Goal: Task Accomplishment & Management: Manage account settings

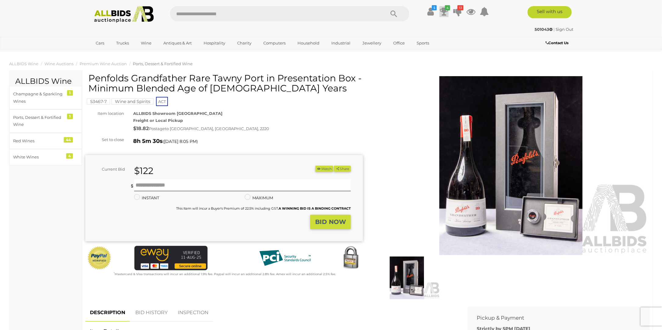
click at [445, 12] on icon at bounding box center [443, 11] width 9 height 11
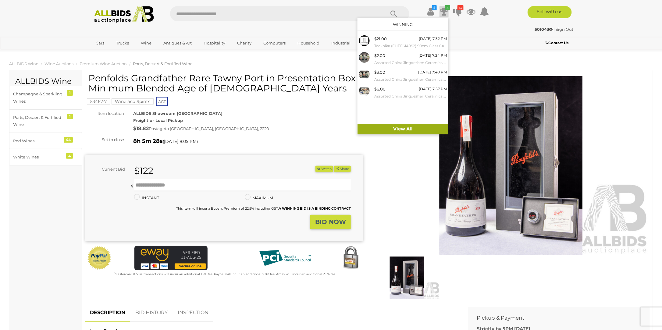
click at [407, 129] on link "View All" at bounding box center [402, 129] width 91 height 11
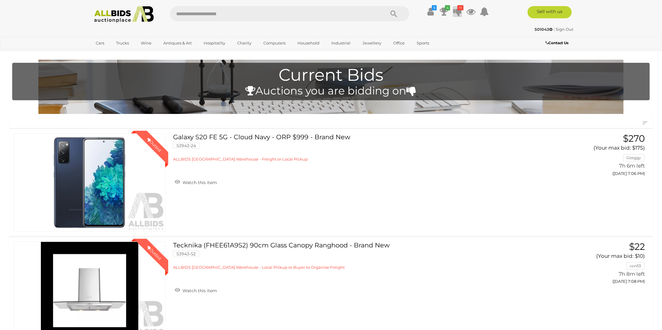
click at [459, 10] on icon "13" at bounding box center [460, 7] width 6 height 5
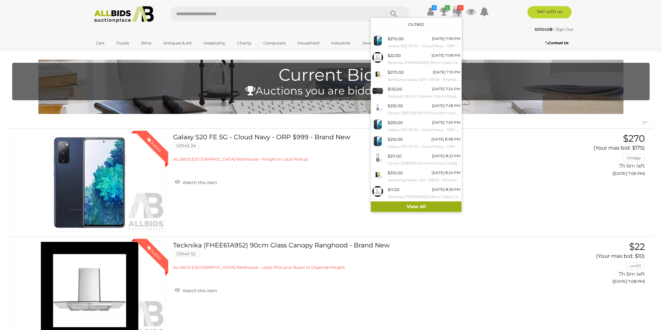
click at [423, 211] on link "View All" at bounding box center [416, 206] width 91 height 11
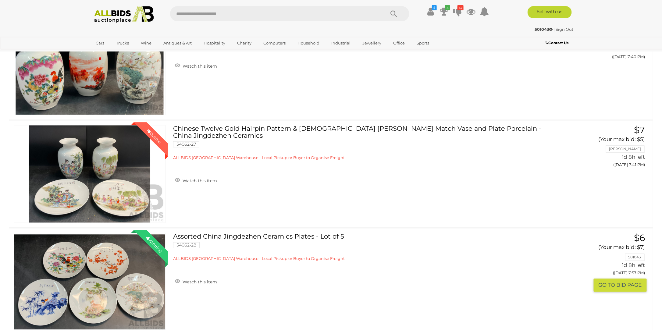
scroll to position [1614, 0]
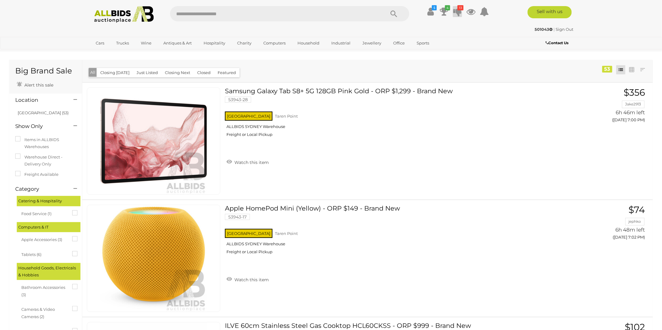
click at [458, 12] on icon at bounding box center [457, 11] width 9 height 11
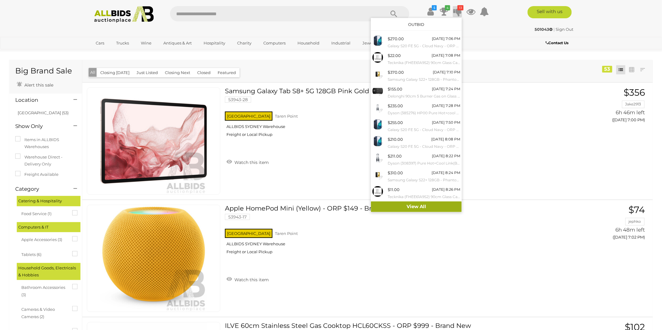
click at [420, 207] on link "View All" at bounding box center [416, 206] width 91 height 11
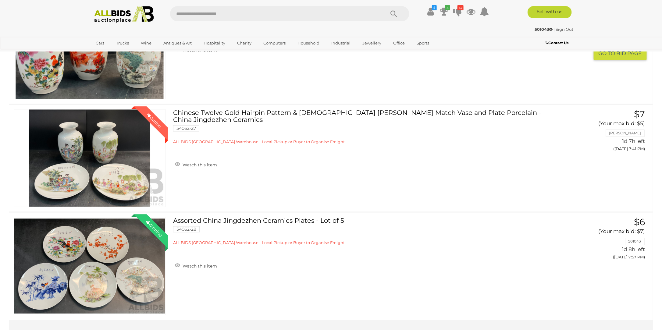
scroll to position [1766, 0]
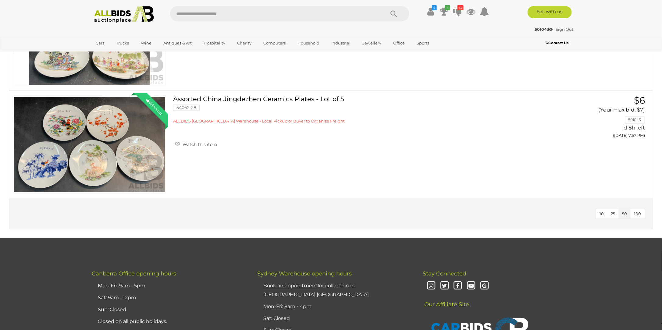
click at [637, 213] on span "100" at bounding box center [637, 213] width 7 height 5
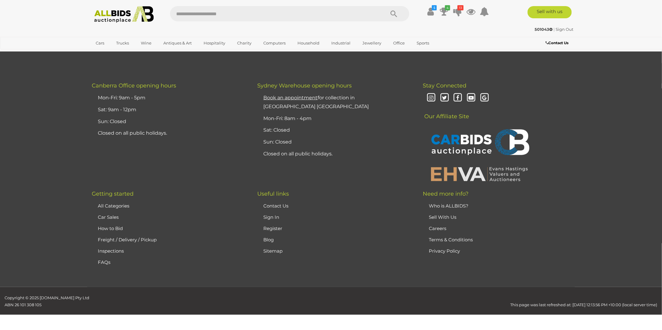
scroll to position [144, 0]
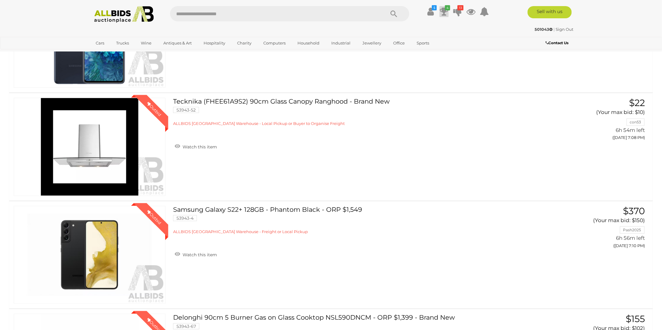
click at [444, 11] on icon at bounding box center [443, 11] width 9 height 11
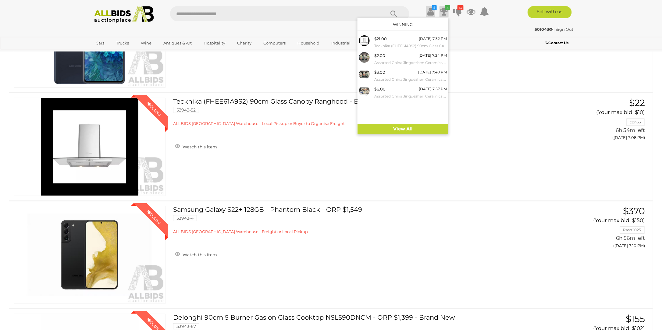
click at [432, 12] on icon at bounding box center [430, 11] width 6 height 11
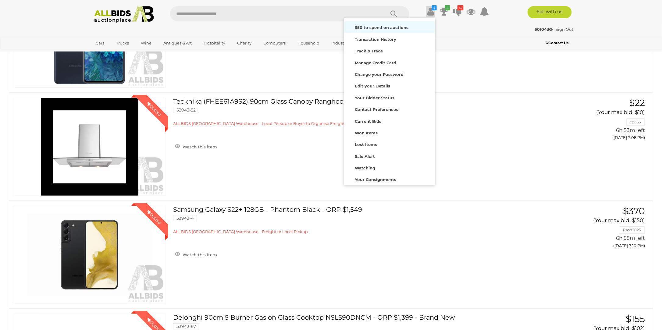
click at [396, 28] on strong "$50 to spend on auctions" at bounding box center [382, 27] width 54 height 5
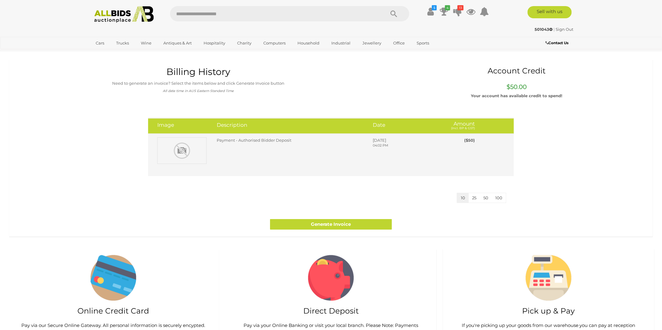
click at [280, 142] on span "Payment - Authorised Bidder Deposit" at bounding box center [254, 140] width 75 height 5
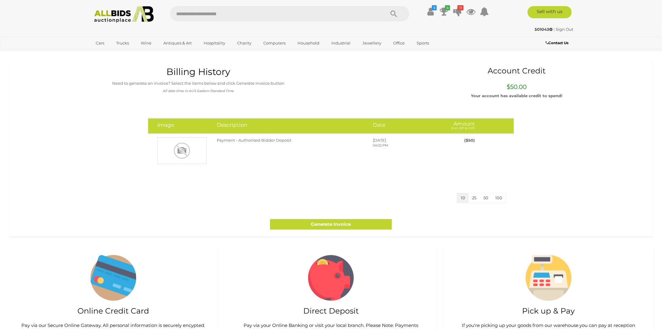
scroll to position [61, 0]
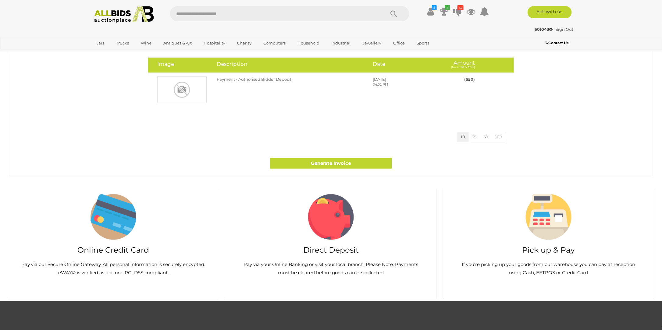
click at [539, 238] on img at bounding box center [548, 217] width 46 height 46
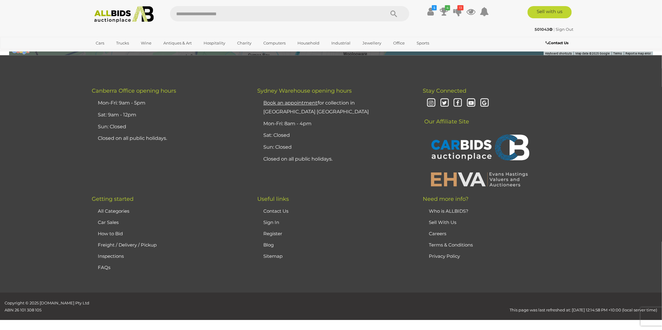
scroll to position [792, 0]
